Goal: Task Accomplishment & Management: Complete application form

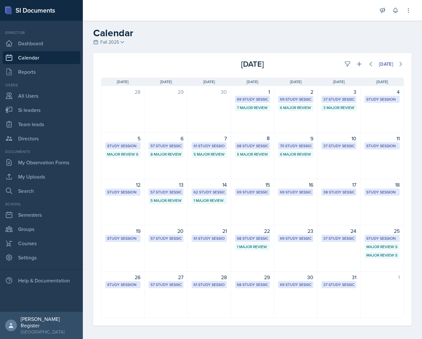
select select "1"
select select "6"
select select "PM"
select select "6"
select select "30"
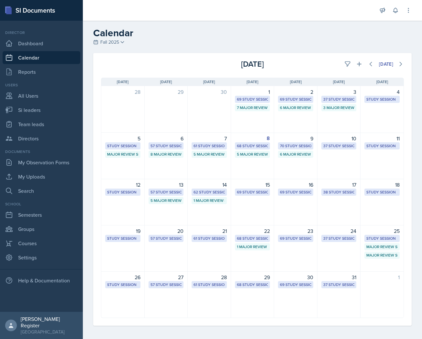
select select "PM"
click at [357, 65] on button at bounding box center [360, 64] width 12 height 12
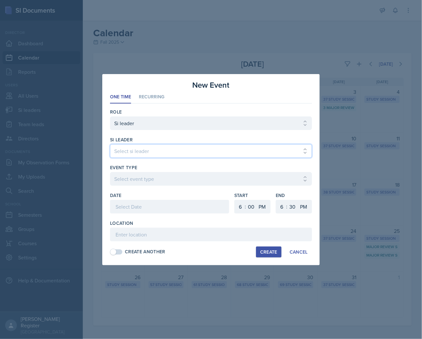
click at [176, 151] on select "Select si leader [PERSON_NAME] [PERSON_NAME] [PERSON_NAME] [PERSON_NAME] [PERSO…" at bounding box center [211, 151] width 202 height 14
click at [354, 120] on div at bounding box center [211, 169] width 422 height 339
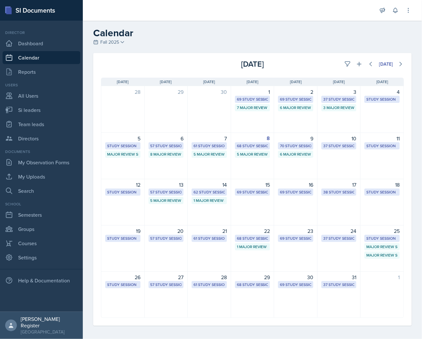
click at [339, 135] on div "10" at bounding box center [339, 139] width 35 height 8
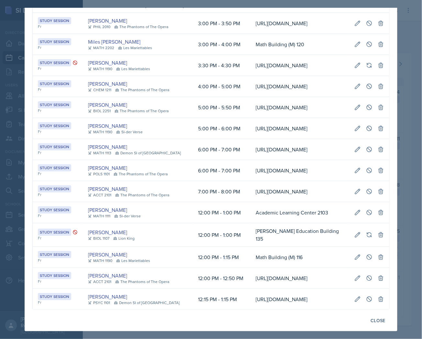
click at [400, 82] on div at bounding box center [211, 169] width 422 height 339
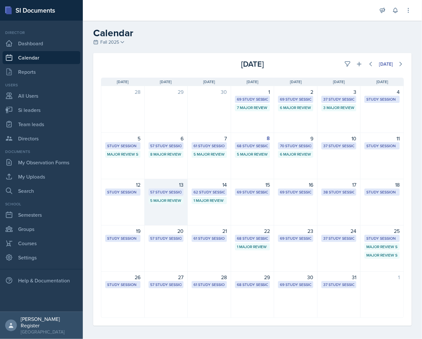
click at [182, 190] on div "57 Study Sessions" at bounding box center [166, 192] width 35 height 7
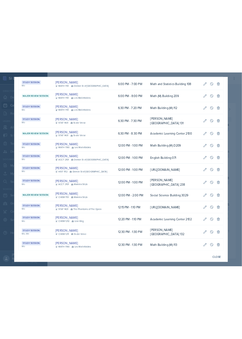
scroll to position [62, 0]
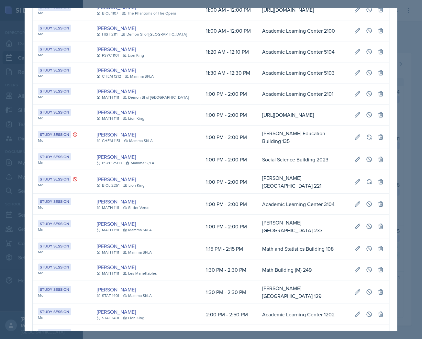
click at [409, 82] on div at bounding box center [211, 169] width 422 height 339
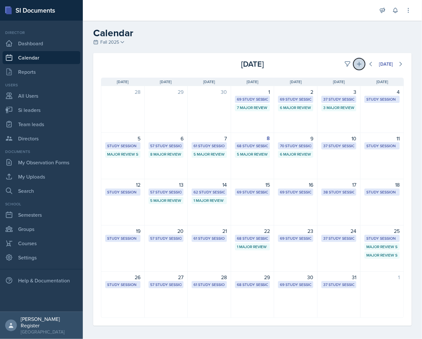
click at [356, 66] on icon at bounding box center [359, 64] width 6 height 6
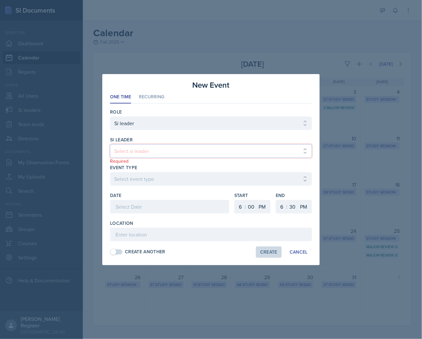
click at [169, 153] on select "Select si leader [PERSON_NAME] [PERSON_NAME] [PERSON_NAME] [PERSON_NAME] [PERSO…" at bounding box center [211, 151] width 202 height 14
select select "08154f5a-00bd-41d9-95da-046ad4d5fae1"
click at [110, 144] on select "Select si leader [PERSON_NAME] [PERSON_NAME] [PERSON_NAME] [PERSON_NAME] [PERSO…" at bounding box center [211, 151] width 202 height 14
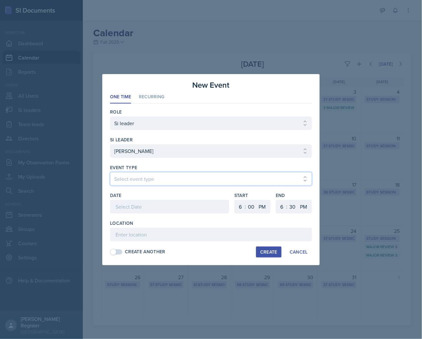
click at [141, 178] on select "Select event type Major Review Session Study Session" at bounding box center [211, 179] width 202 height 14
select select "66bb7cbf-e419-488b-a7ef-f63bc5f9ed04"
click at [110, 172] on select "Select event type Major Review Session Study Session" at bounding box center [211, 179] width 202 height 14
click at [147, 208] on div at bounding box center [169, 207] width 119 height 14
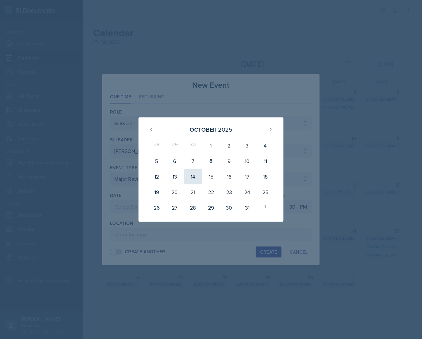
click at [193, 177] on div "14" at bounding box center [193, 177] width 18 height 16
type input "[DATE]"
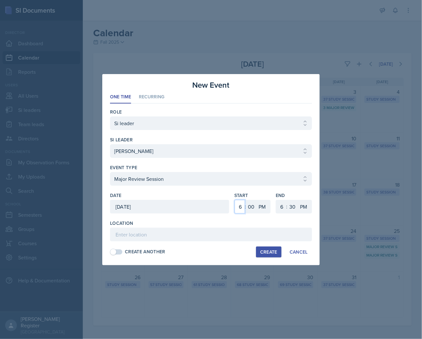
click at [243, 209] on select "1 2 3 4 5 6 7 8 9 10 11 12" at bounding box center [240, 207] width 10 height 14
click at [223, 220] on div at bounding box center [169, 217] width 119 height 6
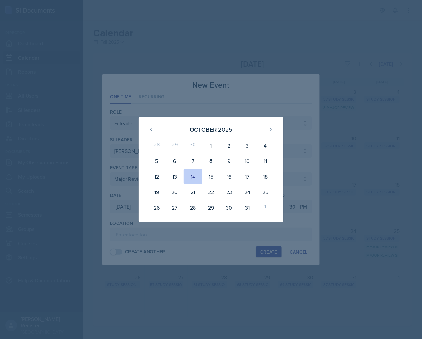
click at [297, 207] on div "[DATE] 28 29 30 1 2 3 4 5 6 7 8 9 10 11 12 13 14 15 16 17 18 19 20 21 22 23 24 …" at bounding box center [211, 170] width 187 height 105
click at [288, 126] on div "[DATE] 28 29 30 1 2 3 4 5 6 7 8 9 10 11 12 13 14 15 16 17 18 19 20 21 22 23 24 …" at bounding box center [211, 170] width 187 height 105
click at [193, 181] on div "14" at bounding box center [193, 177] width 18 height 16
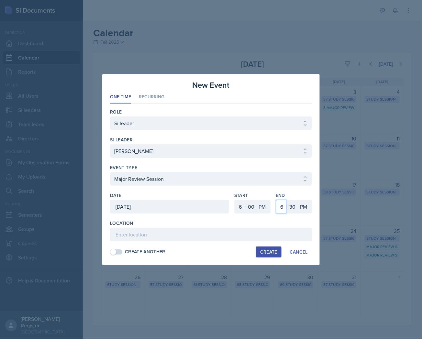
click at [280, 207] on select "1 2 3 4 5 6 7 8 9 10 11 12" at bounding box center [281, 207] width 10 height 14
select select "8"
click at [276, 200] on select "1 2 3 4 5 6 7 8 9 10 11 12" at bounding box center [281, 207] width 10 height 14
click at [295, 205] on select "00 05 10 15 20 25 30 35 40 45 50 55" at bounding box center [293, 207] width 10 height 14
select select "0"
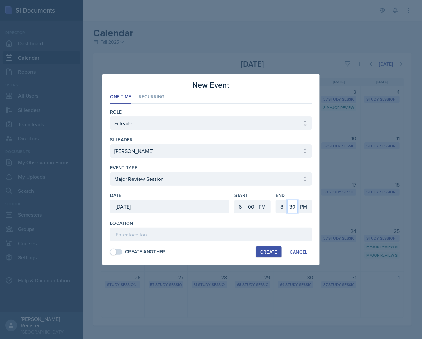
click at [288, 200] on select "00 05 10 15 20 25 30 35 40 45 50 55" at bounding box center [293, 207] width 10 height 14
click at [242, 234] on input at bounding box center [211, 235] width 202 height 14
type input "Academic Learning Center 3200"
click at [275, 254] on div "Create" at bounding box center [268, 252] width 17 height 5
select select
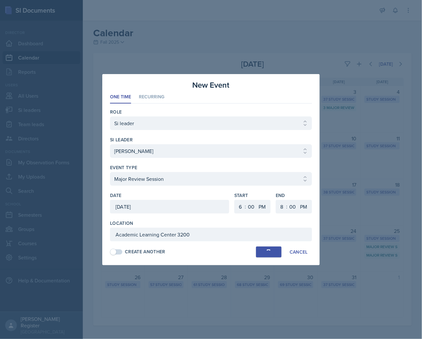
select select
select select "6"
select select "30"
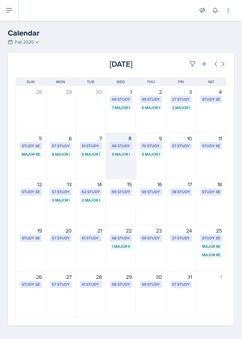
click at [116, 152] on div "5 Major Review Sessions" at bounding box center [121, 155] width 18 height 6
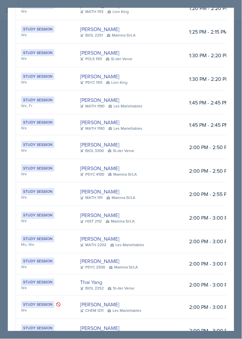
scroll to position [277, 0]
click at [121, 279] on div "Thai Yang" at bounding box center [109, 283] width 58 height 8
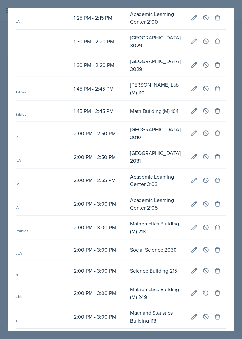
scroll to position [0, 293]
click at [200, 266] on button at bounding box center [206, 272] width 12 height 12
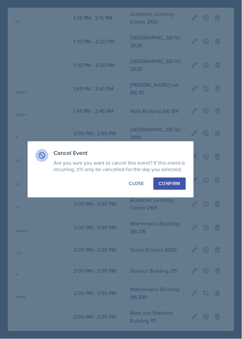
click at [171, 187] on div "Confirm" at bounding box center [169, 184] width 21 height 6
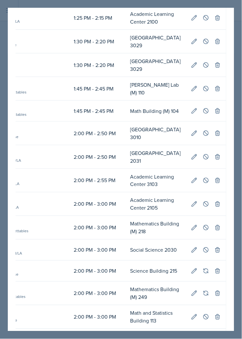
click at [238, 182] on div at bounding box center [121, 169] width 242 height 339
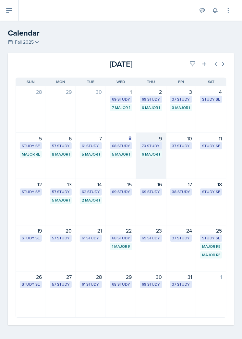
click at [140, 154] on div "6 Major Review Sessions" at bounding box center [151, 154] width 22 height 7
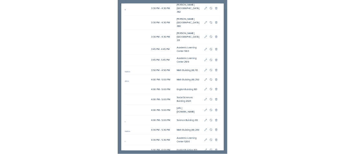
scroll to position [0, 292]
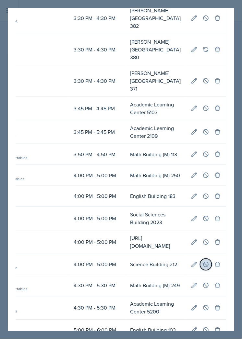
click at [203, 262] on icon at bounding box center [205, 264] width 5 height 5
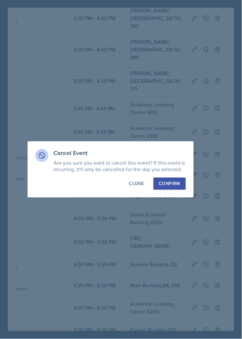
click at [170, 185] on div "Confirm" at bounding box center [169, 184] width 21 height 6
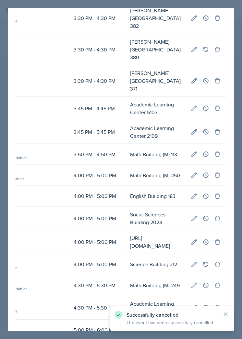
click at [238, 179] on div at bounding box center [121, 169] width 242 height 339
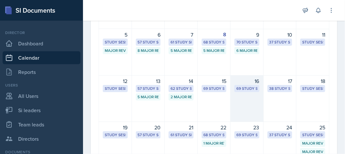
scroll to position [108, 0]
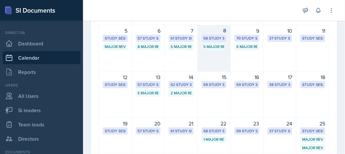
click at [216, 54] on div "8 68 Study Sessions 5 Major Review Sessions" at bounding box center [214, 48] width 33 height 47
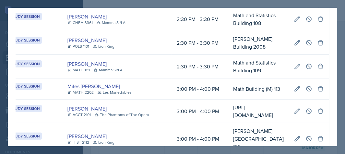
scroll to position [0, 190]
click at [303, 105] on button at bounding box center [309, 111] width 12 height 12
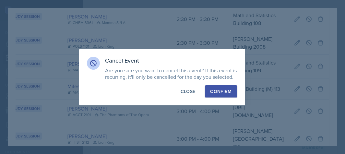
click at [222, 90] on div "Confirm" at bounding box center [220, 91] width 21 height 6
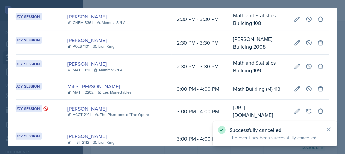
click at [341, 104] on div at bounding box center [172, 77] width 345 height 154
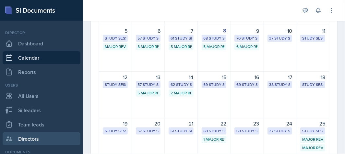
scroll to position [72, 0]
